Goal: Check status: Check status

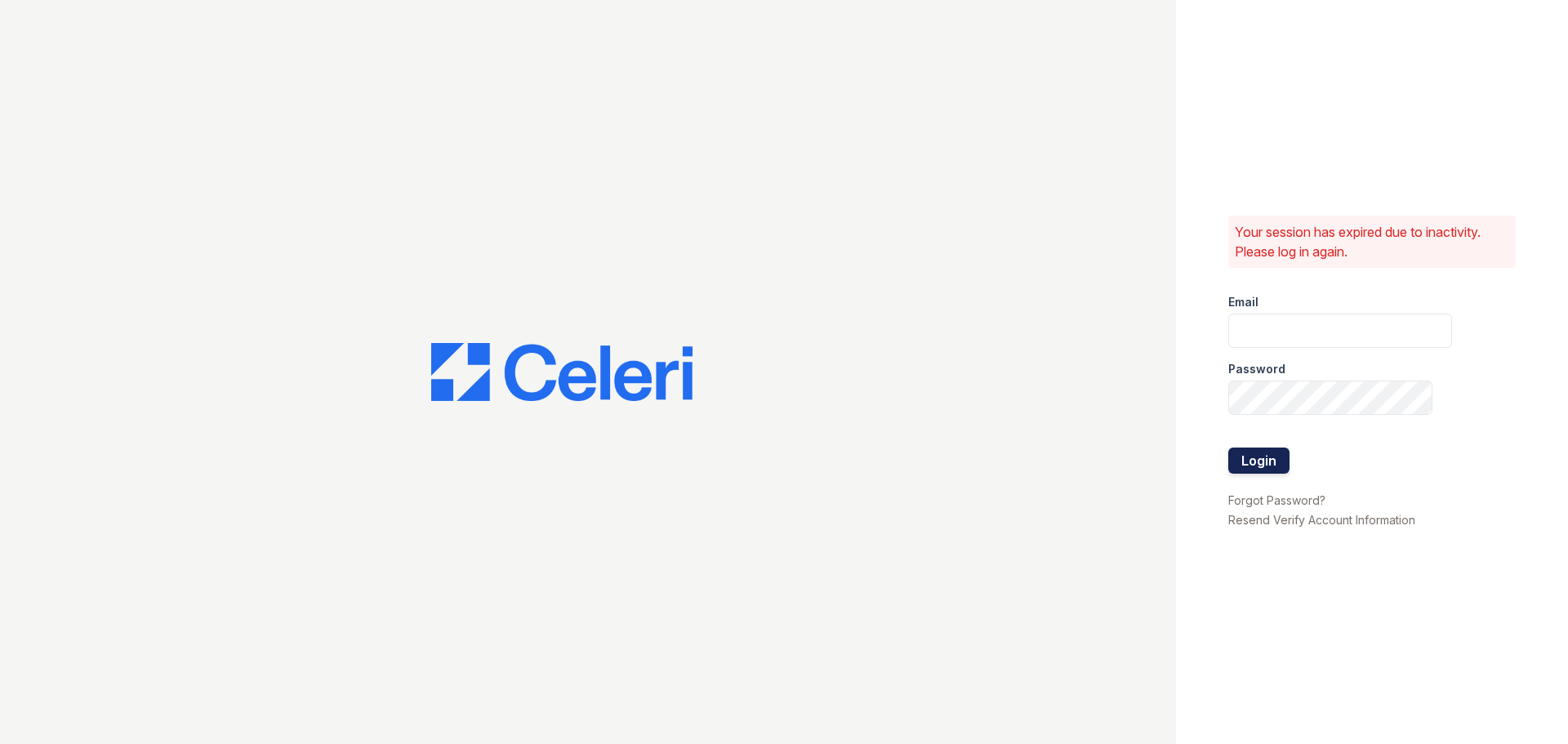
type input "arbors2@cafmanagement.com"
click at [1259, 461] on button "Login" at bounding box center [1258, 461] width 61 height 26
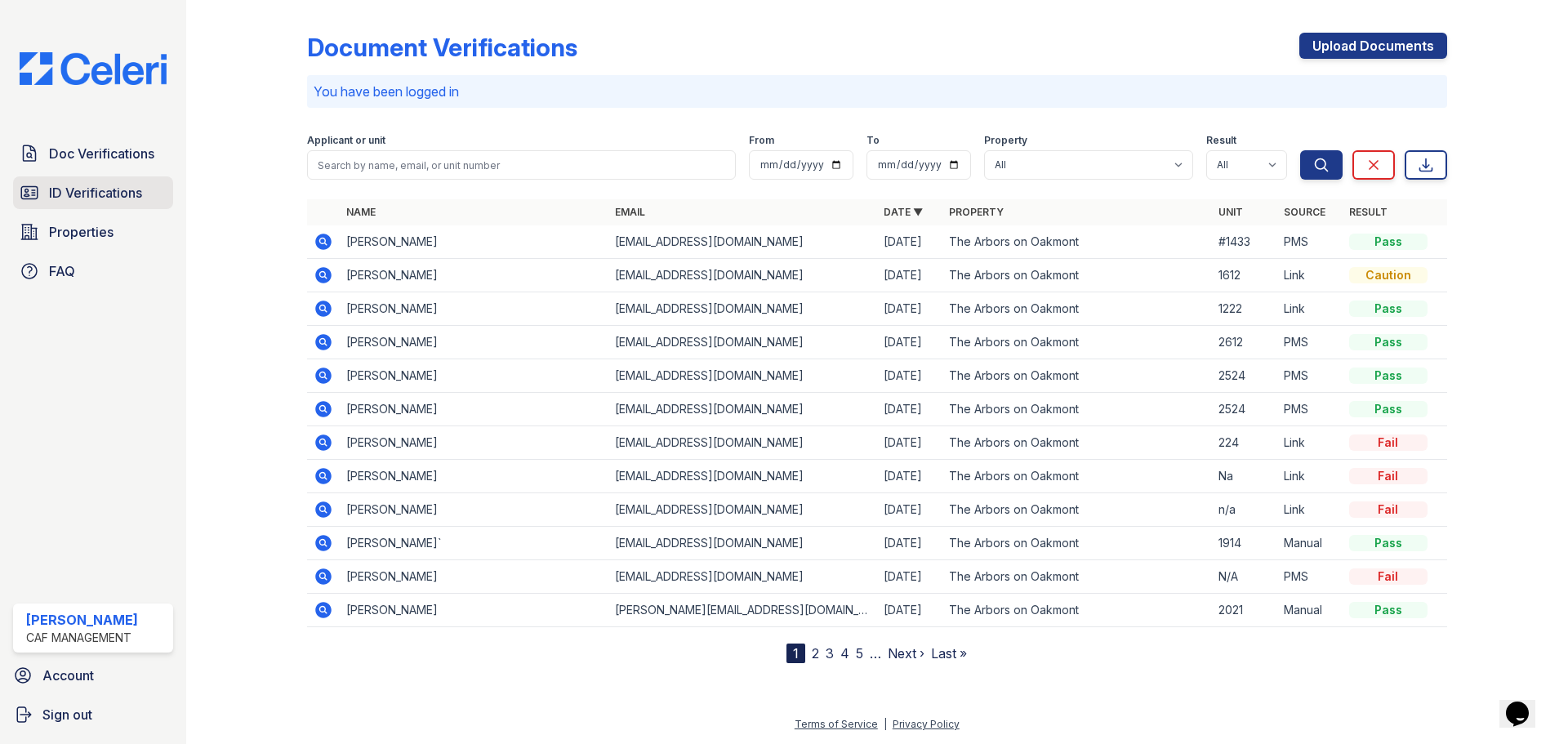
click at [66, 198] on span "ID Verifications" at bounding box center [96, 193] width 93 height 19
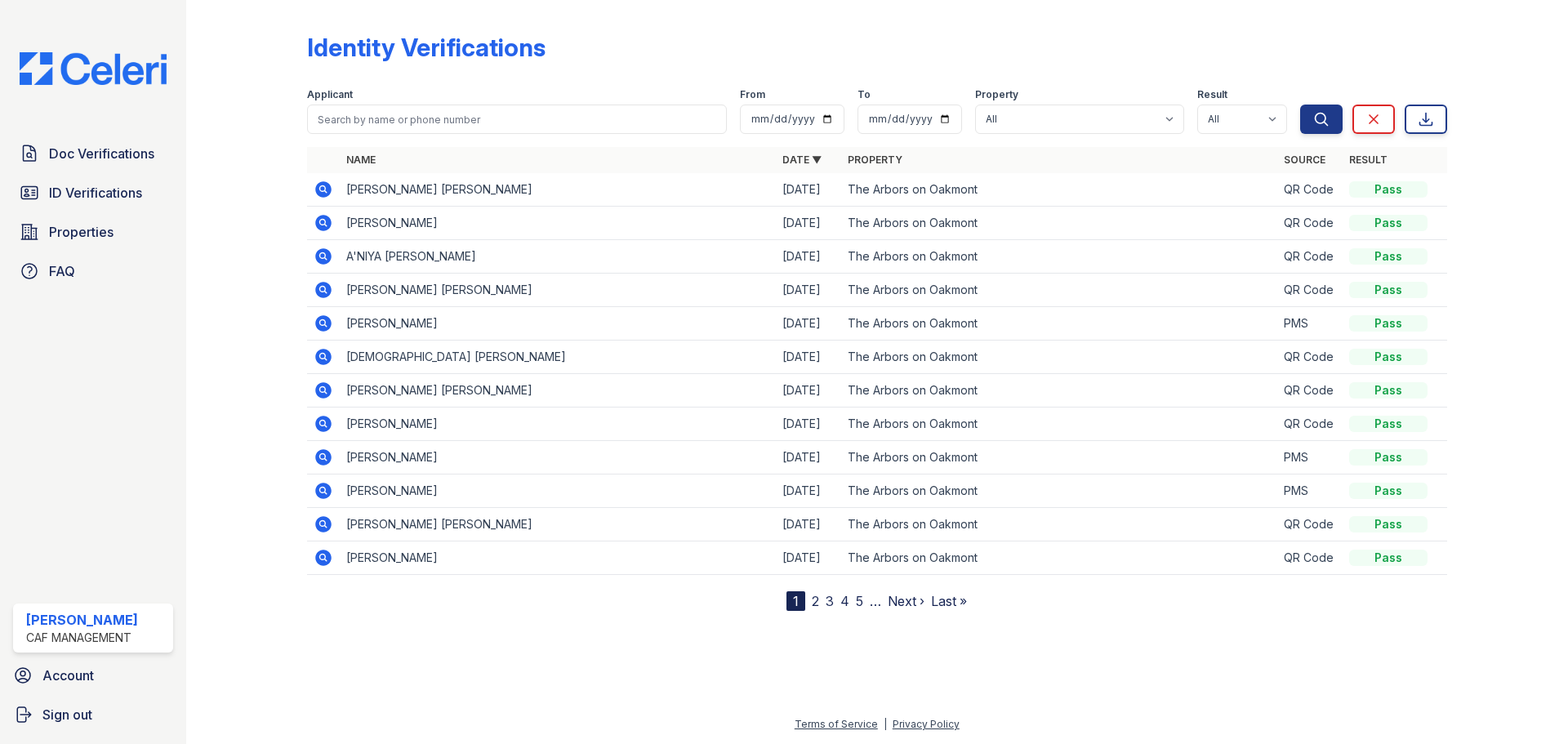
click at [322, 190] on icon at bounding box center [322, 188] width 4 height 4
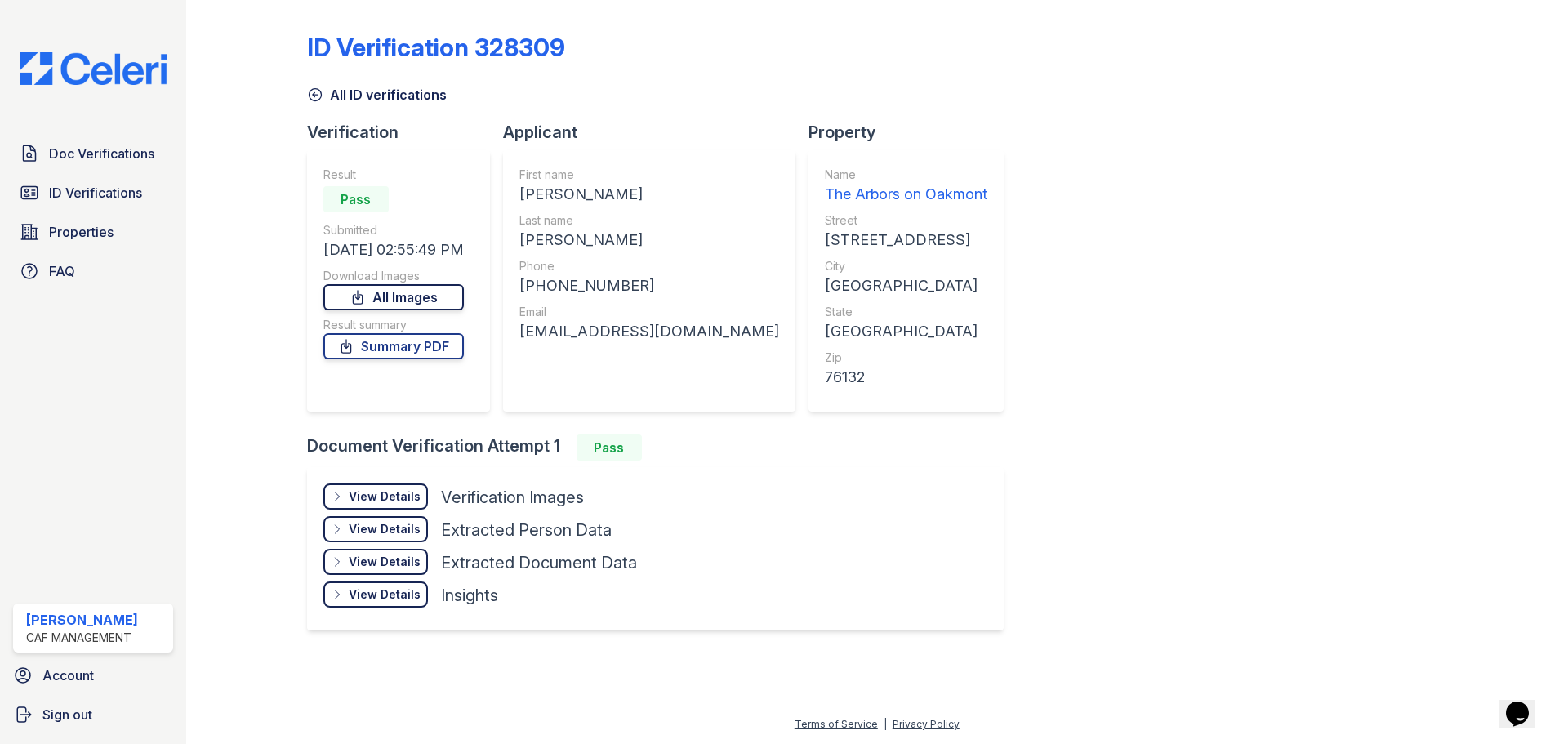
click at [377, 300] on link "All Images" at bounding box center [393, 297] width 140 height 26
